Goal: Navigation & Orientation: Find specific page/section

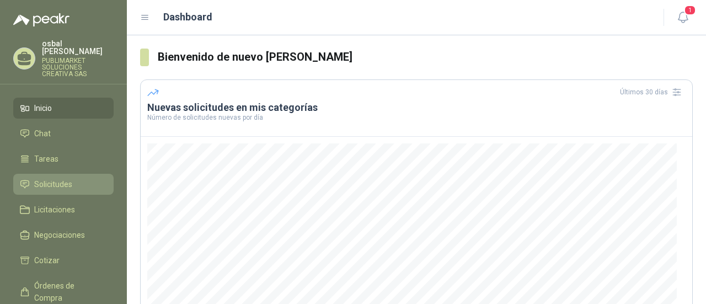
click at [63, 178] on span "Solicitudes" at bounding box center [53, 184] width 38 height 12
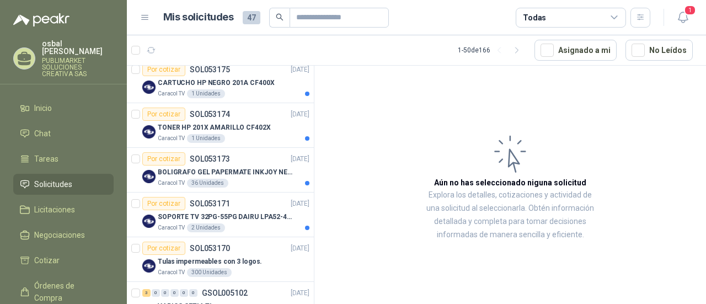
scroll to position [174, 0]
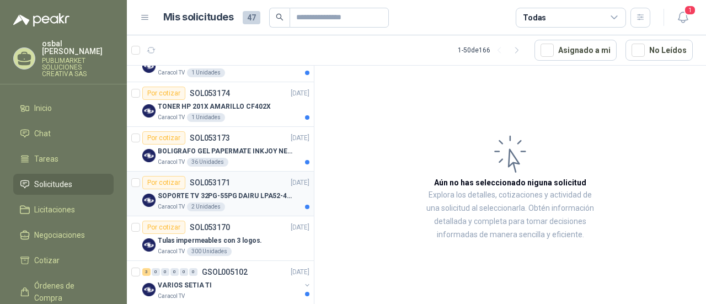
click at [245, 203] on div "Caracol TV 2 Unidades" at bounding box center [234, 207] width 152 height 9
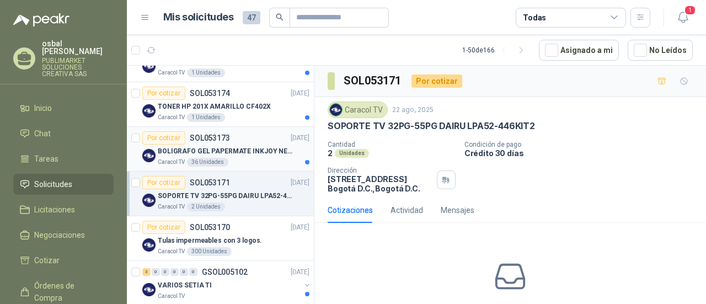
click at [245, 162] on div "Caracol TV 36 Unidades" at bounding box center [234, 162] width 152 height 9
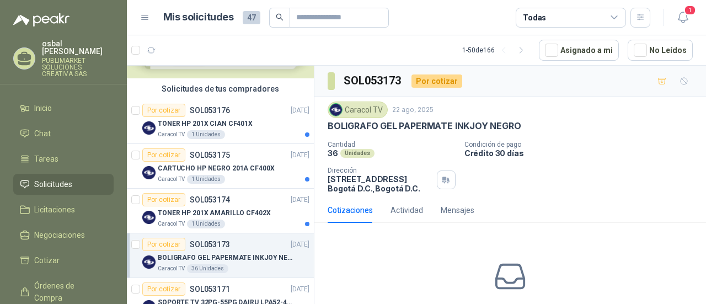
scroll to position [85, 0]
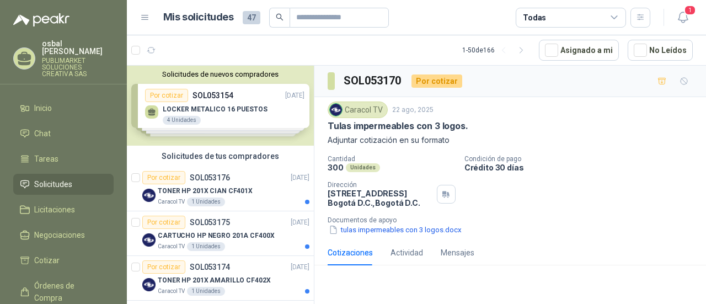
click at [71, 178] on span "Solicitudes" at bounding box center [53, 184] width 38 height 12
